Goal: Task Accomplishment & Management: Complete application form

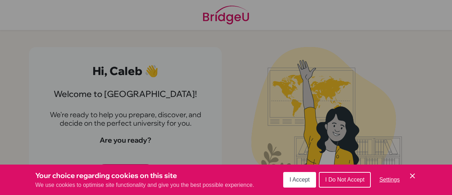
click at [295, 174] on button "I Accept" at bounding box center [299, 180] width 33 height 16
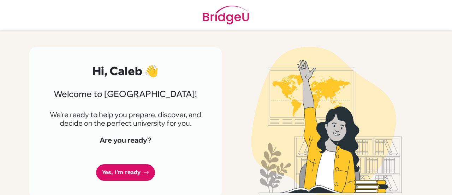
scroll to position [8, 0]
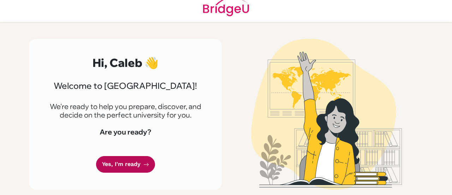
click at [132, 157] on link "Yes, I'm ready" at bounding box center [125, 164] width 59 height 17
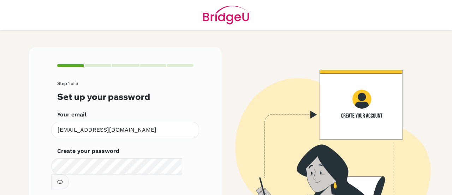
scroll to position [35, 0]
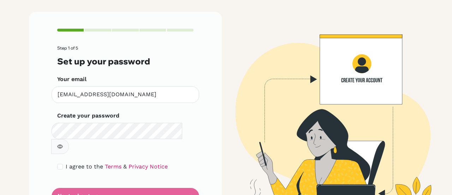
click at [69, 139] on button "button" at bounding box center [60, 146] width 18 height 15
click at [145, 182] on form "Step 1 of 5 Set up your password Your email [EMAIL_ADDRESS][DOMAIN_NAME] Invali…" at bounding box center [125, 125] width 136 height 159
click at [57, 164] on input "checkbox" at bounding box center [60, 167] width 6 height 6
checkbox input "true"
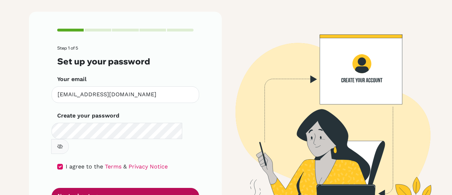
click at [113, 188] on button "Next, about you" at bounding box center [126, 196] width 148 height 17
